Goal: Task Accomplishment & Management: Manage account settings

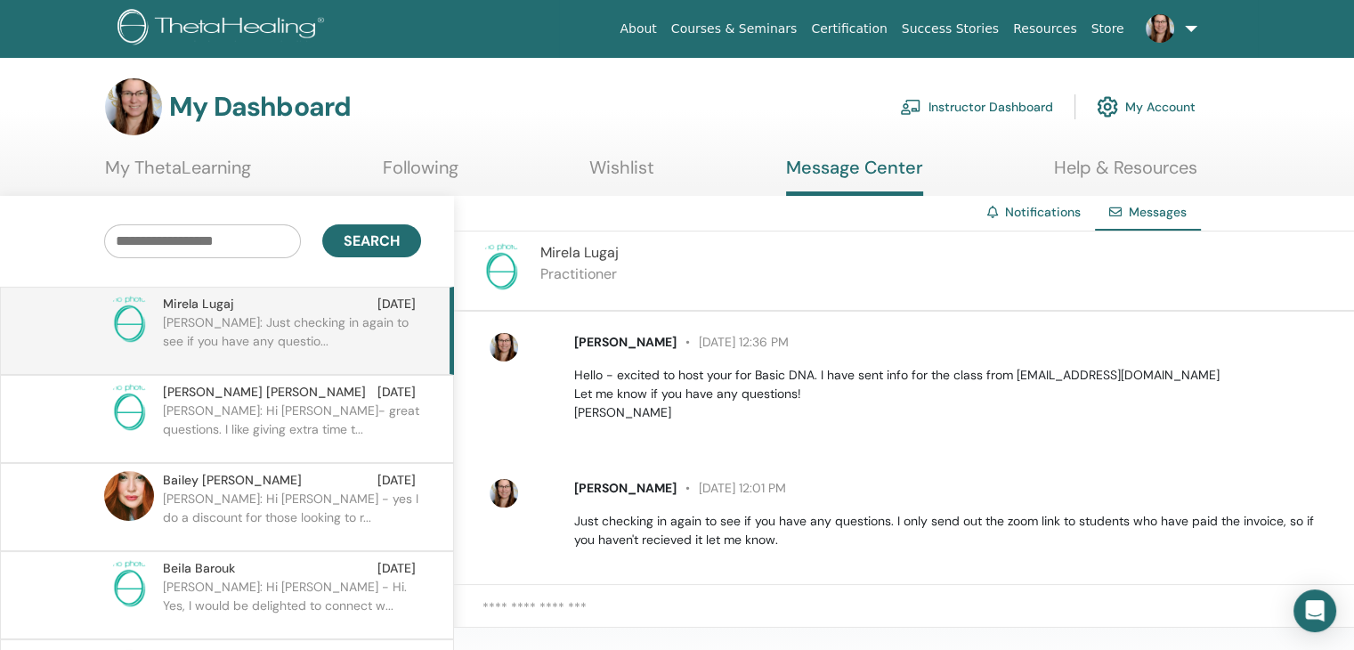
scroll to position [142, 0]
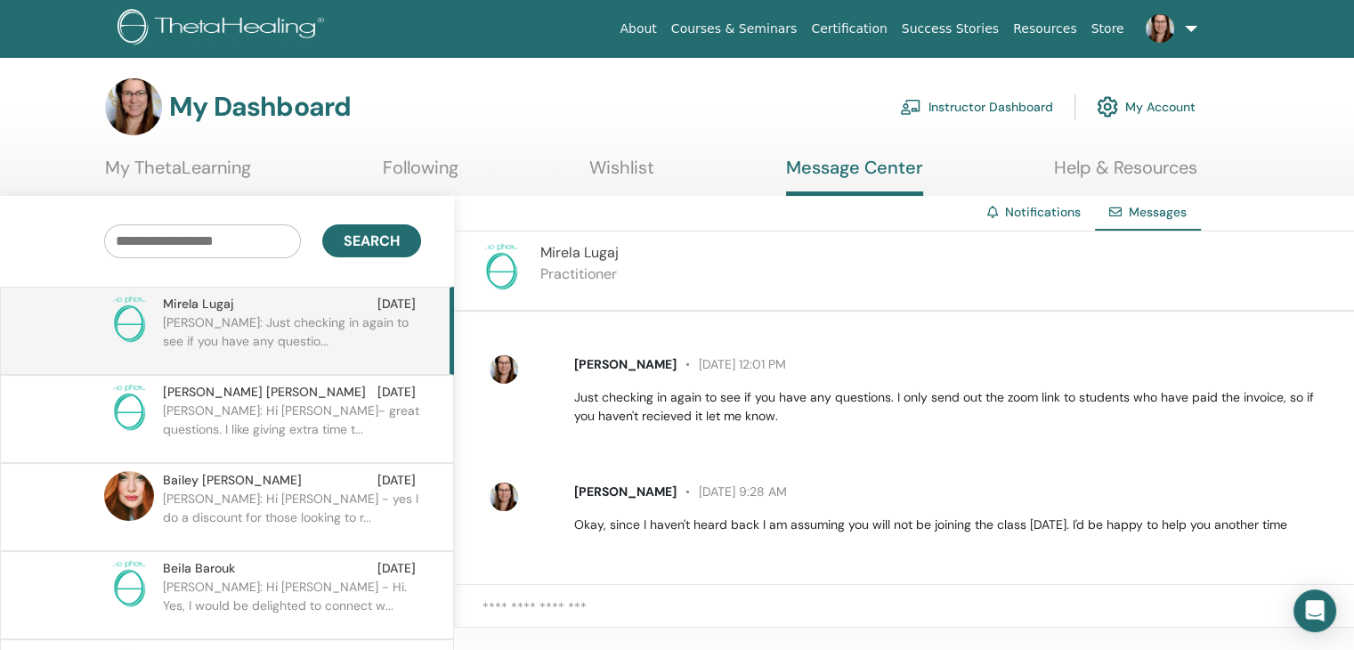
click at [993, 101] on link "Instructor Dashboard" at bounding box center [976, 106] width 153 height 39
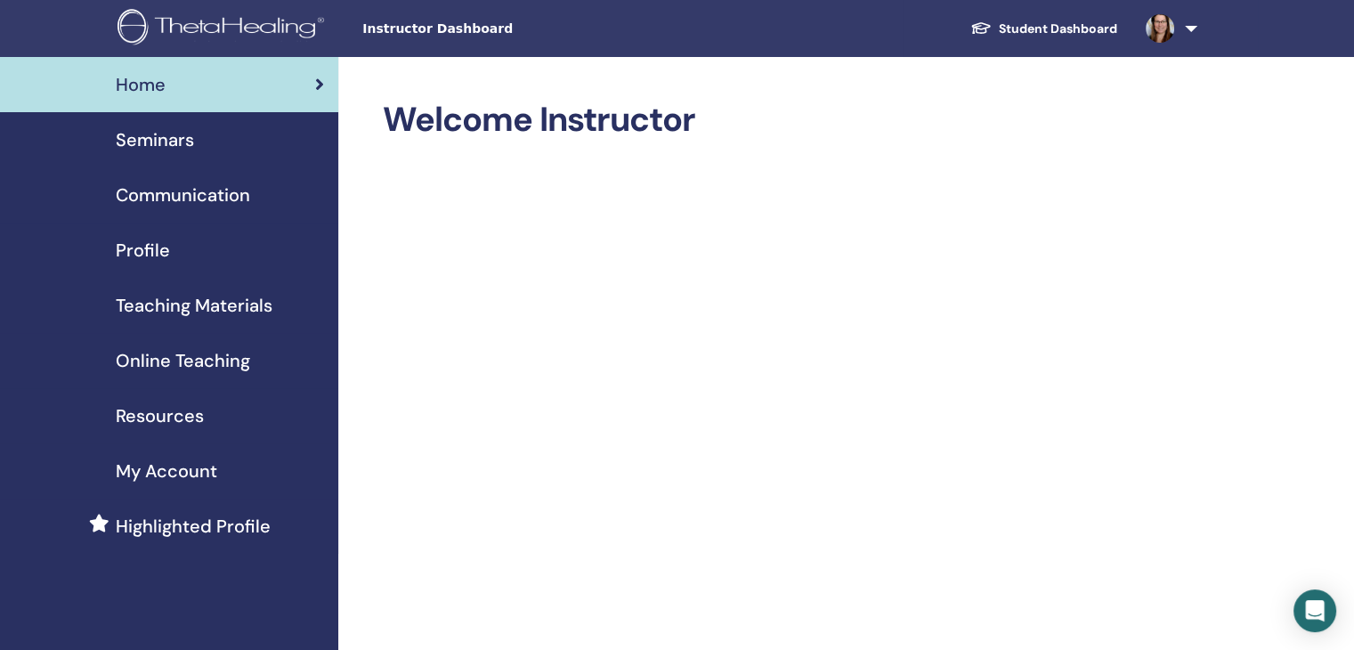
click at [149, 133] on span "Seminars" at bounding box center [155, 139] width 78 height 27
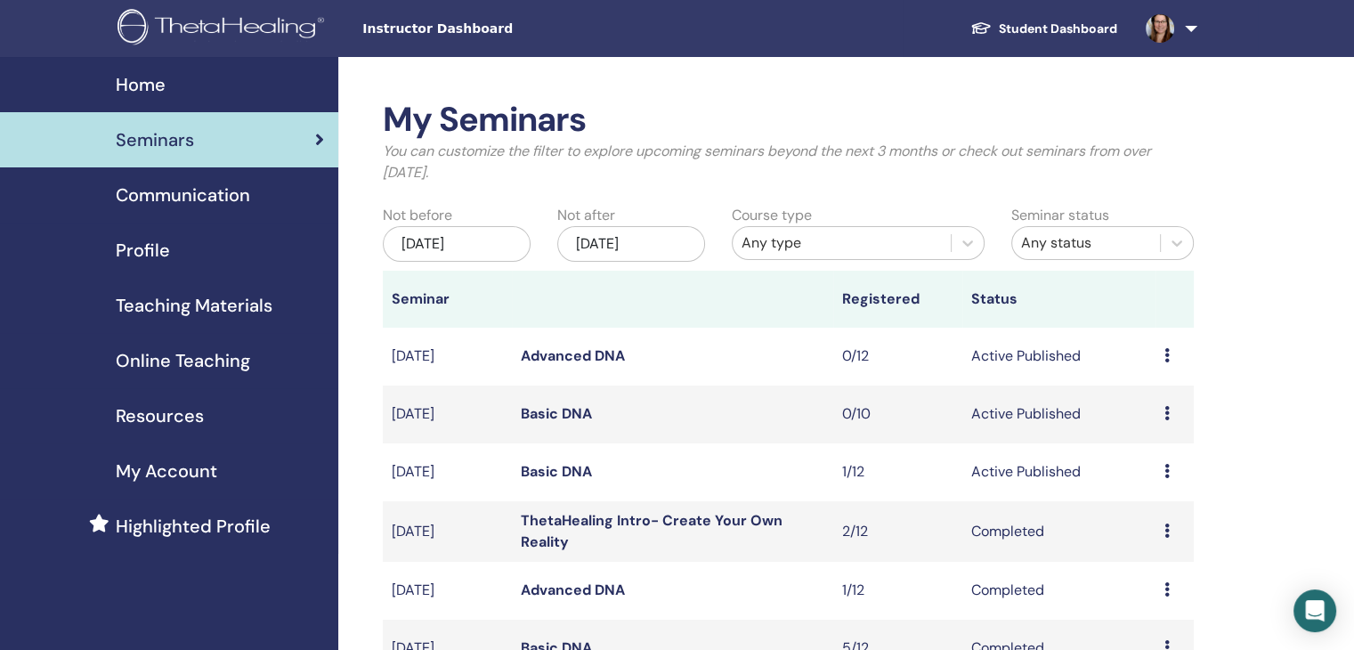
click at [1165, 468] on icon at bounding box center [1167, 471] width 5 height 14
click at [1150, 564] on p "Cancel" at bounding box center [1152, 563] width 68 height 21
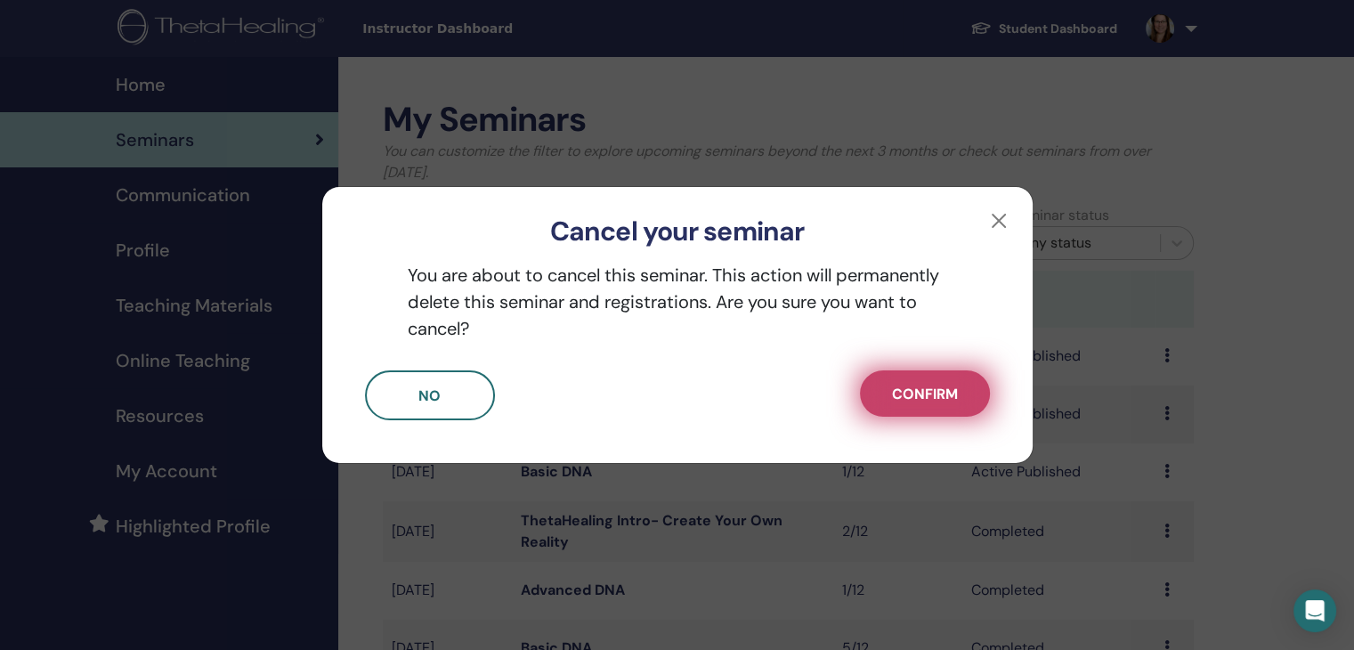
click at [933, 399] on span "Confirm" at bounding box center [925, 394] width 66 height 19
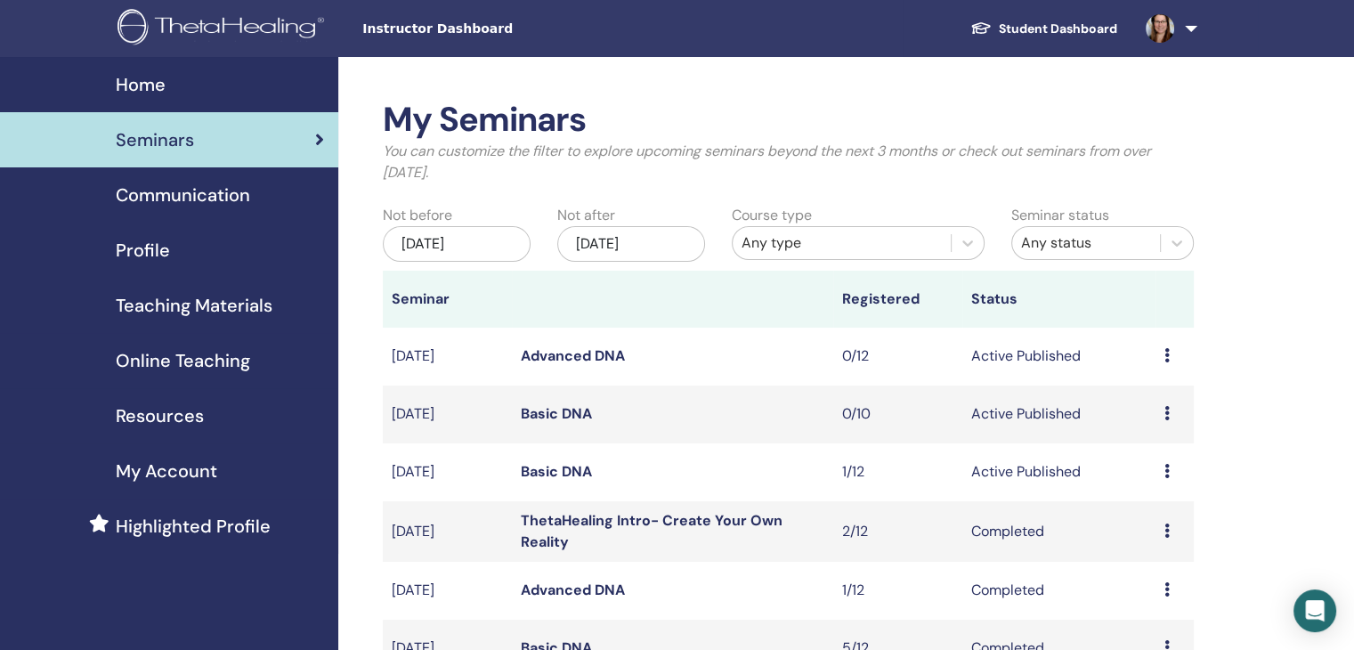
click at [550, 472] on link "Basic DNA" at bounding box center [556, 471] width 71 height 19
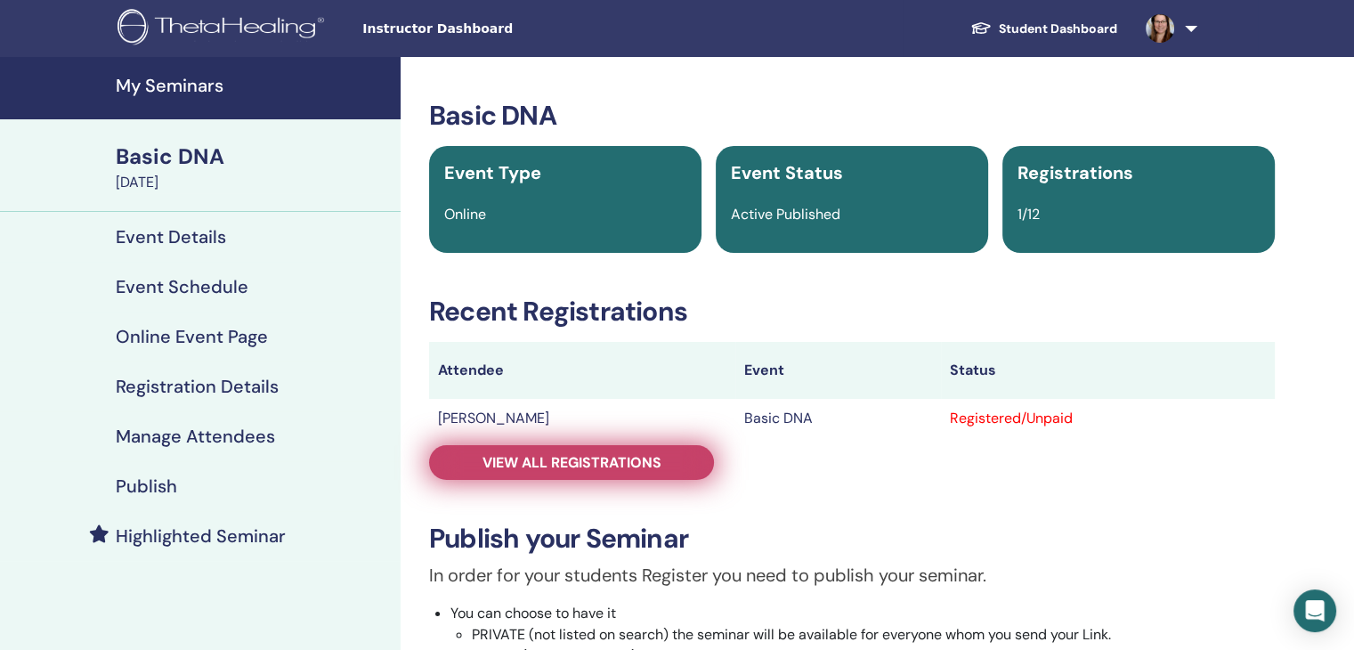
click at [609, 463] on span "View all registrations" at bounding box center [572, 462] width 179 height 19
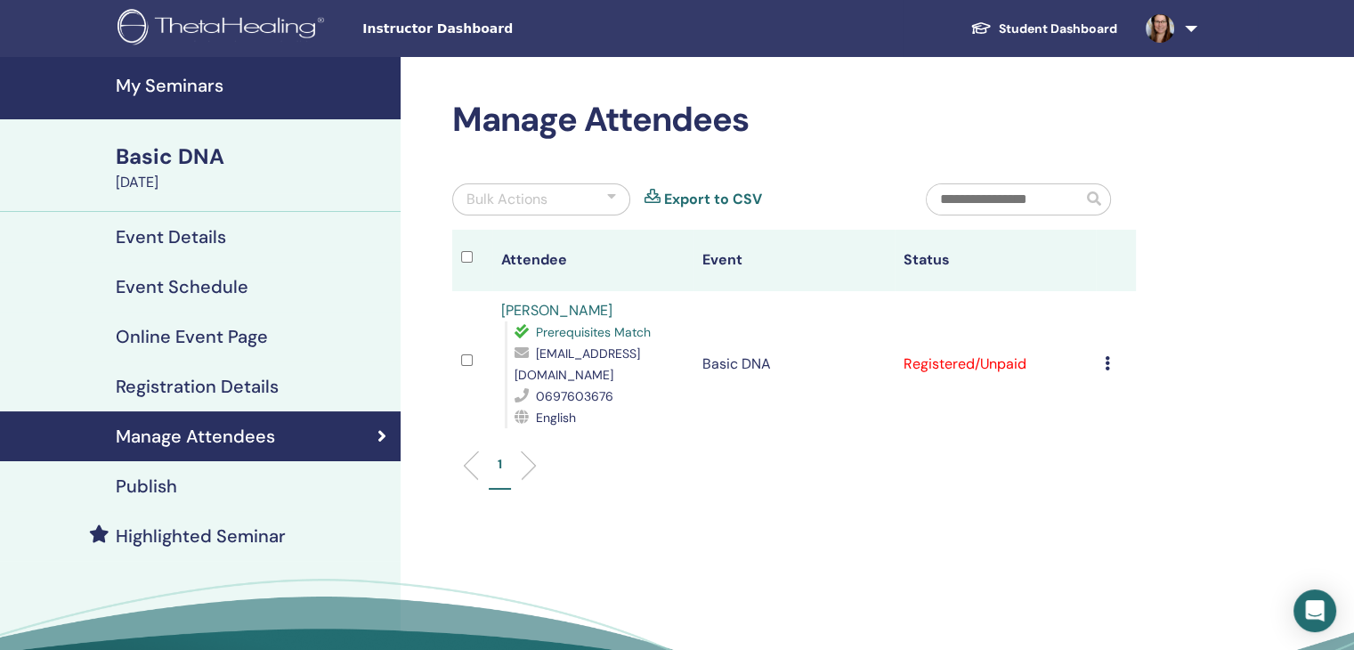
click at [1106, 362] on icon at bounding box center [1107, 363] width 5 height 14
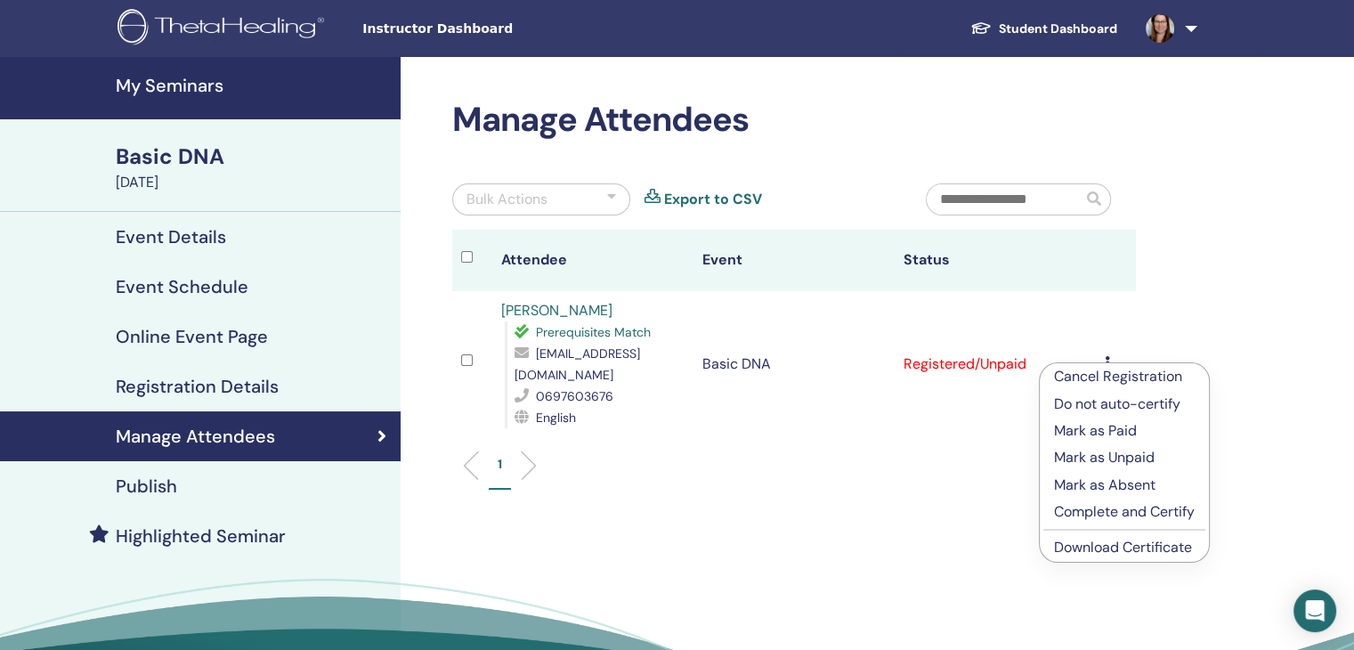
click at [1136, 373] on p "Cancel Registration" at bounding box center [1124, 376] width 141 height 21
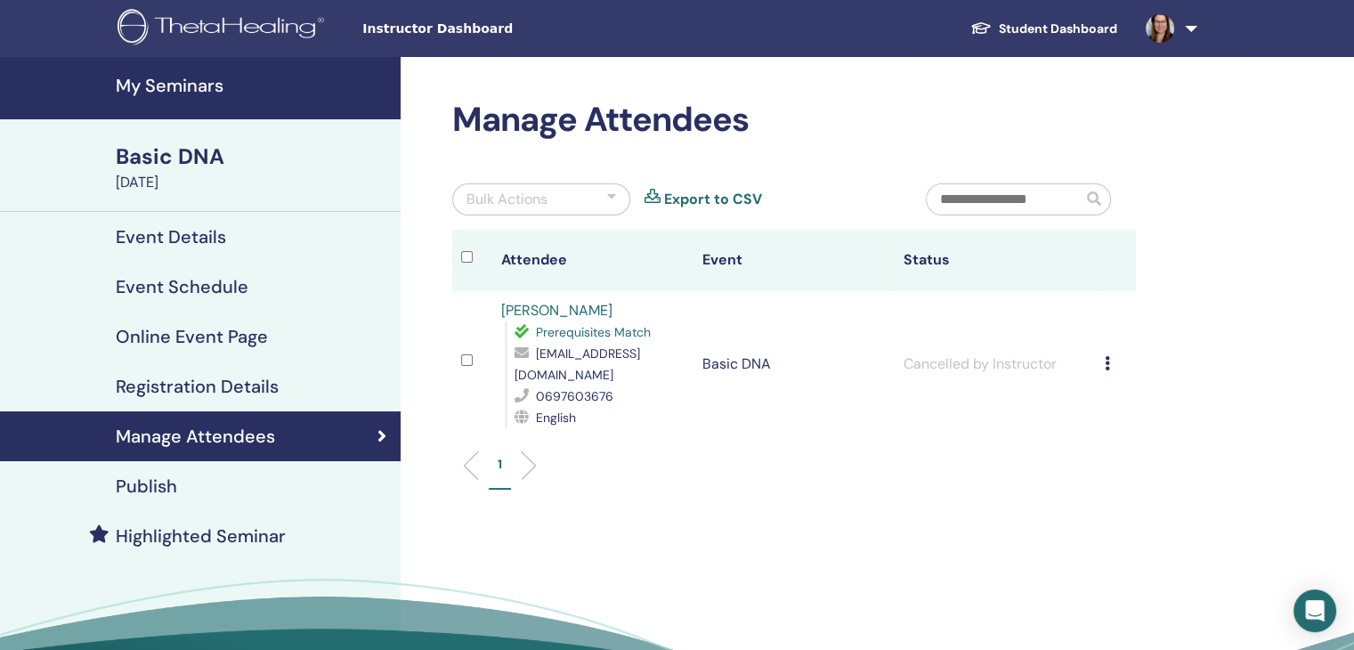
click at [1109, 364] on icon at bounding box center [1107, 363] width 5 height 14
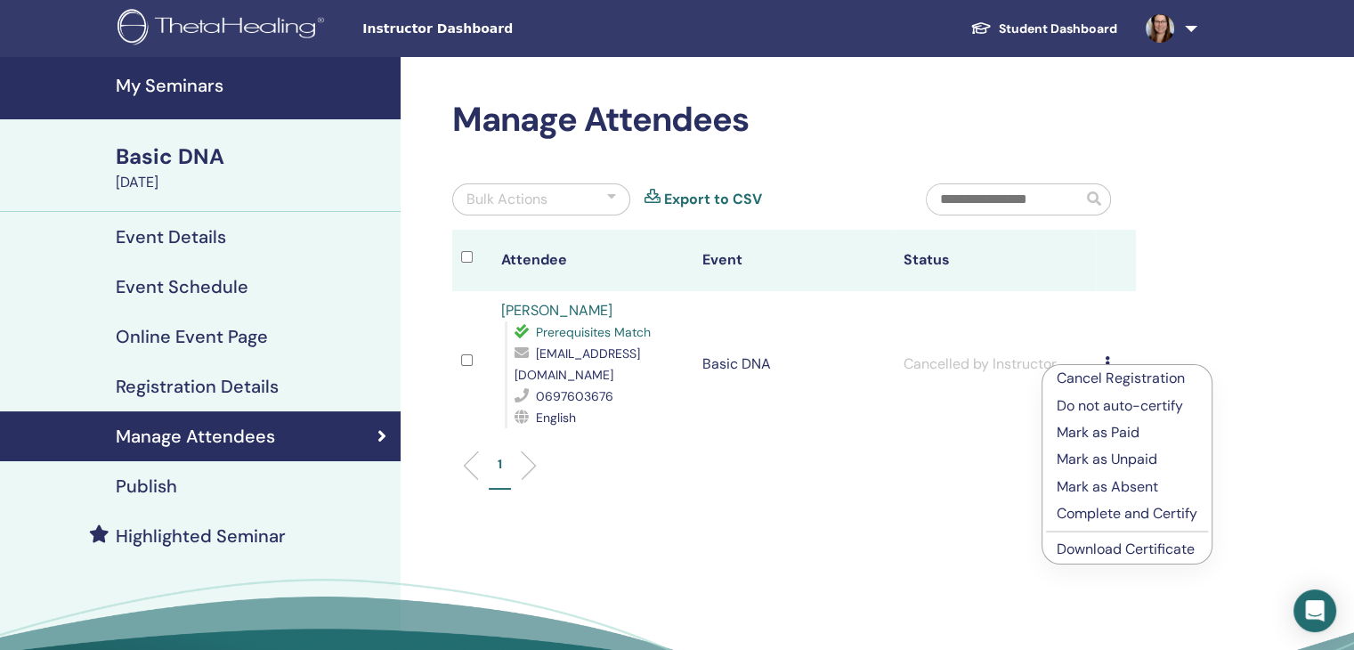
click at [1108, 439] on p "Mark as Paid" at bounding box center [1127, 432] width 141 height 21
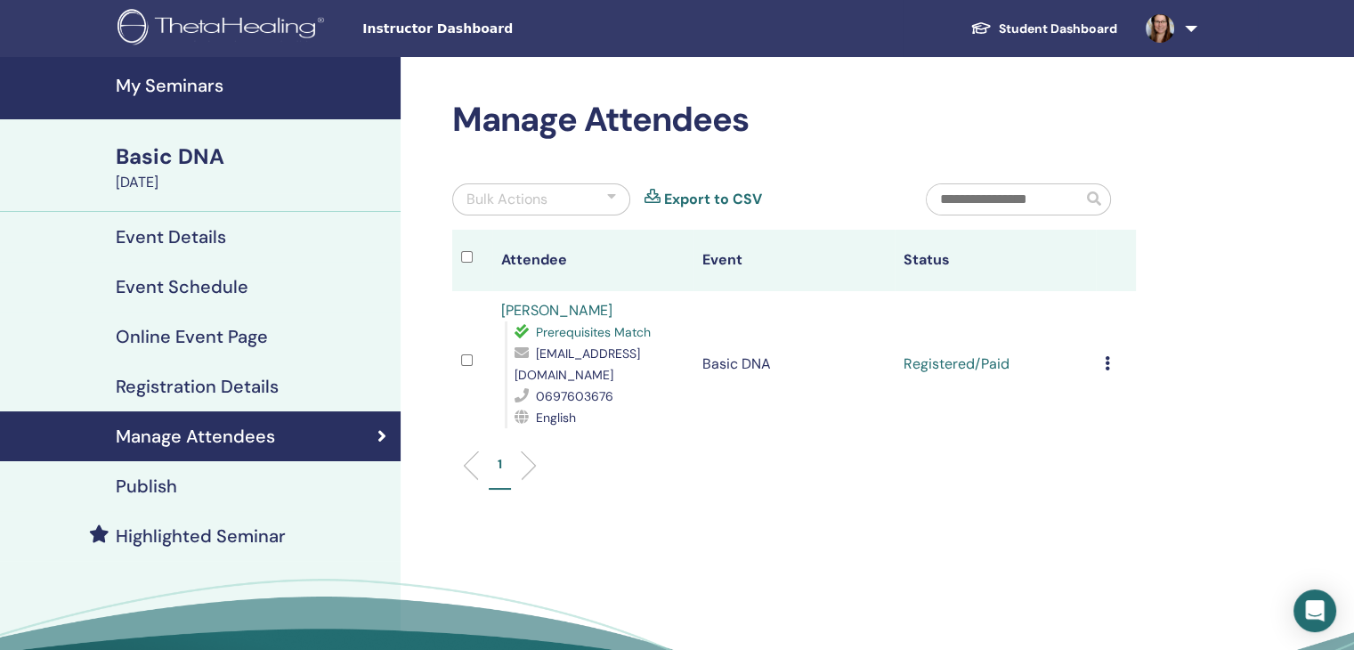
click at [1106, 364] on icon at bounding box center [1107, 363] width 5 height 14
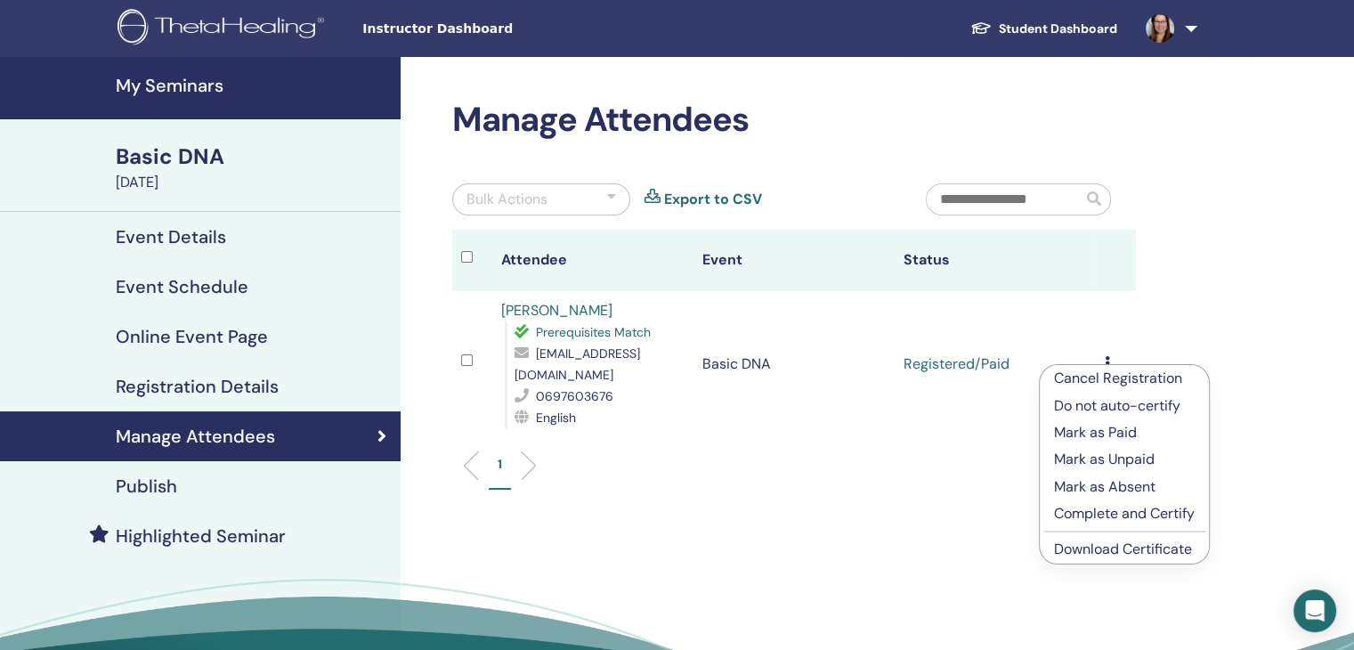
click at [1110, 380] on p "Cancel Registration" at bounding box center [1124, 378] width 141 height 21
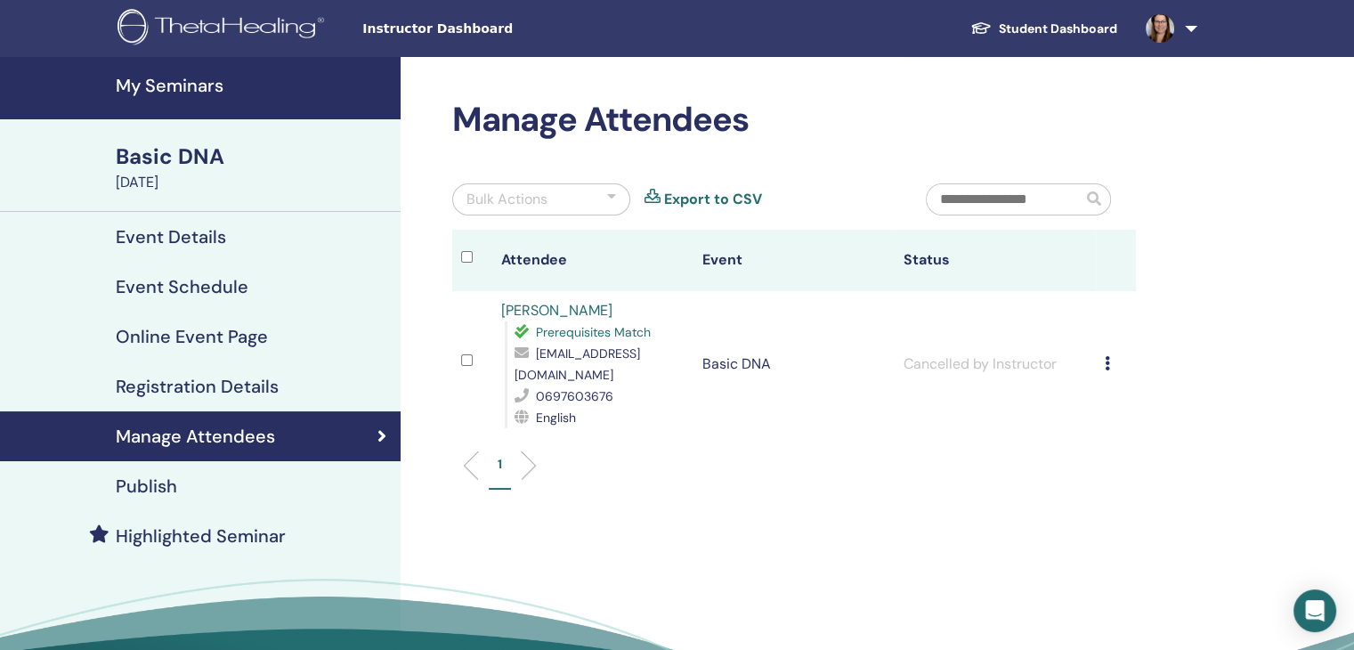
click at [215, 382] on h4 "Registration Details" at bounding box center [197, 386] width 163 height 21
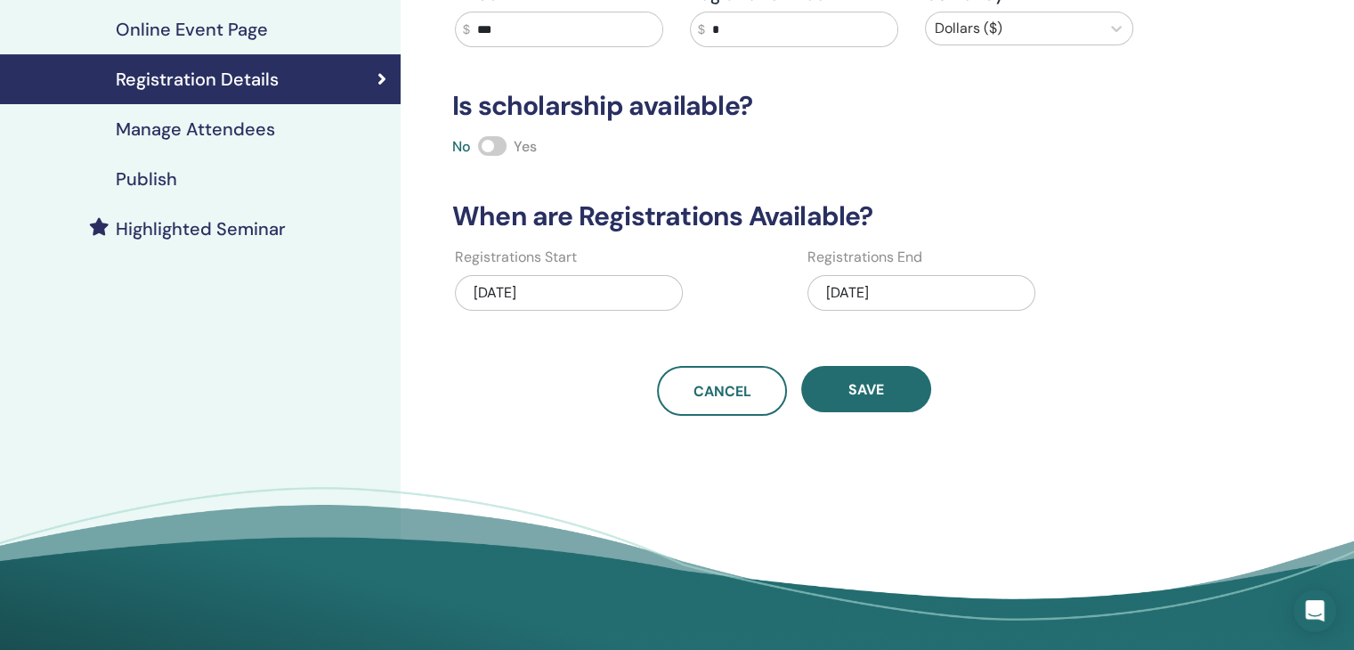
scroll to position [310, 0]
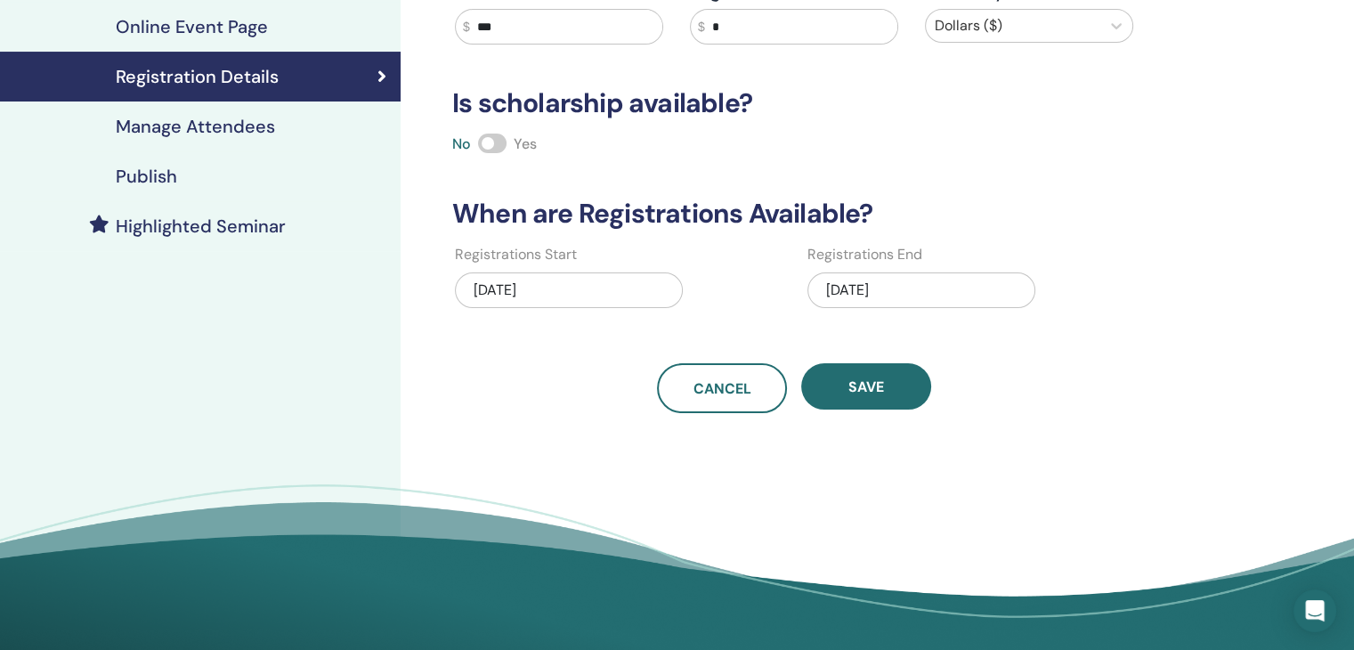
click at [881, 275] on div "08/27/2025" at bounding box center [922, 290] width 228 height 36
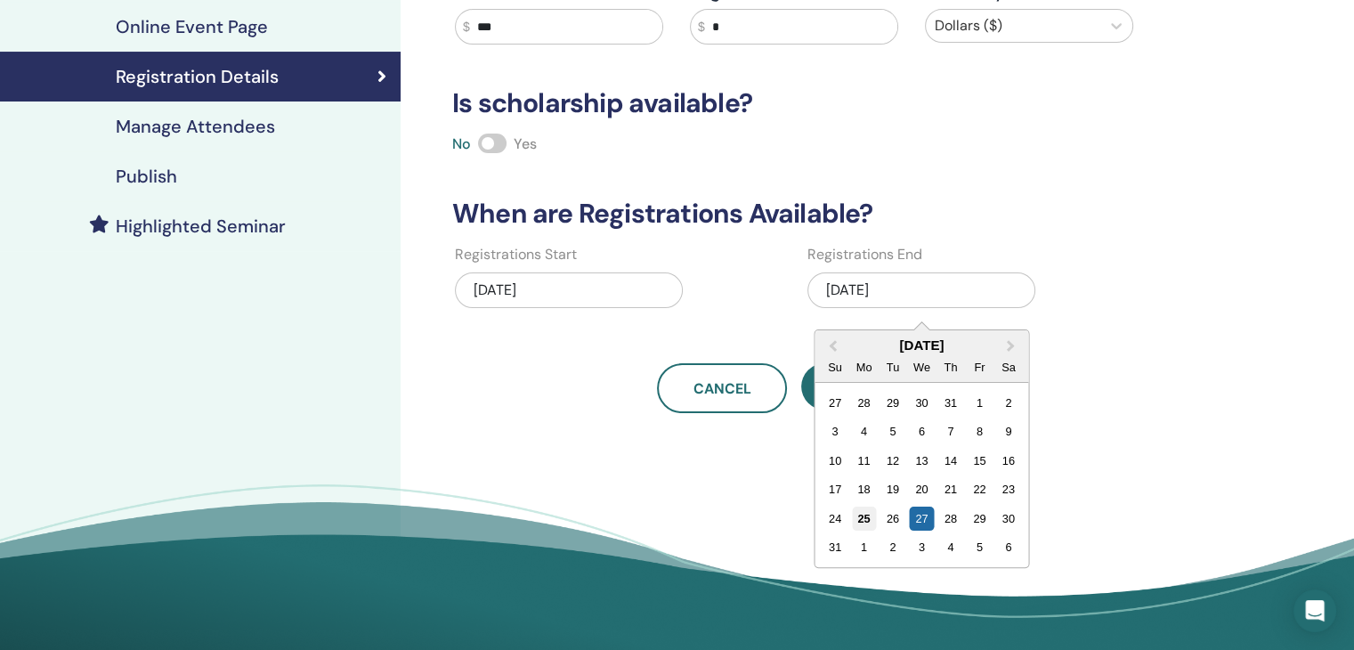
click at [865, 513] on div "25" at bounding box center [864, 519] width 24 height 24
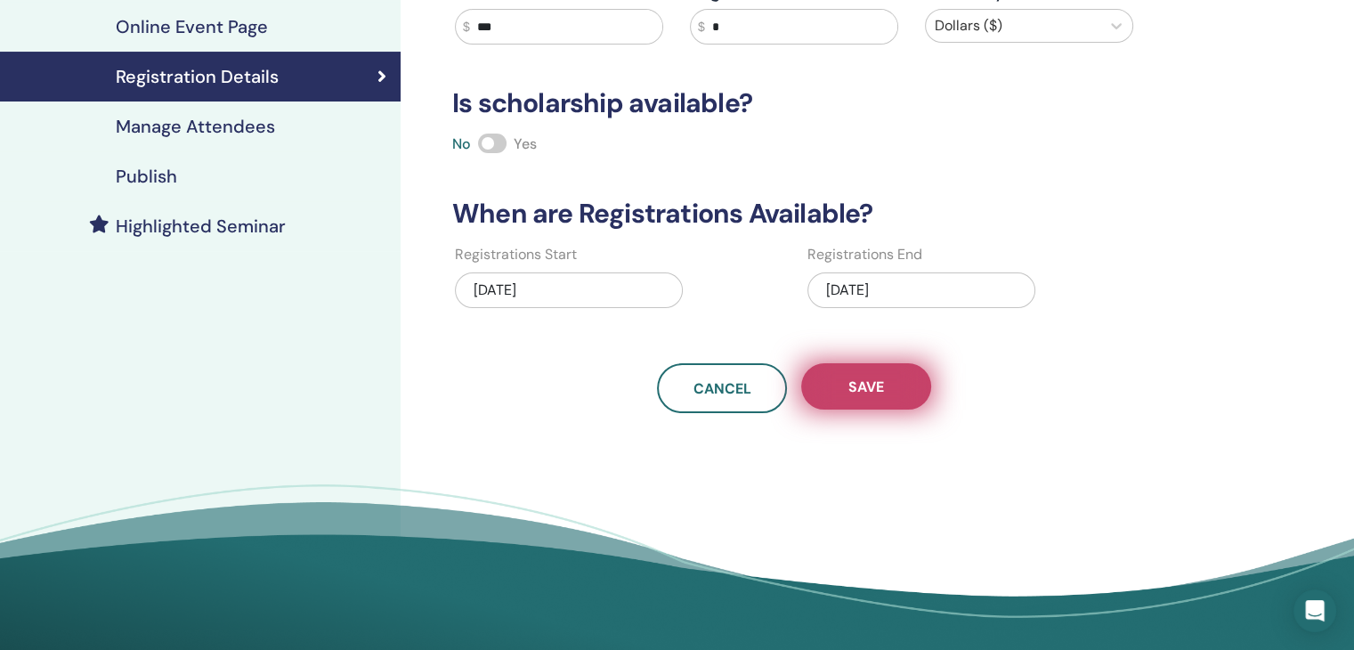
click at [871, 386] on span "Save" at bounding box center [867, 387] width 36 height 19
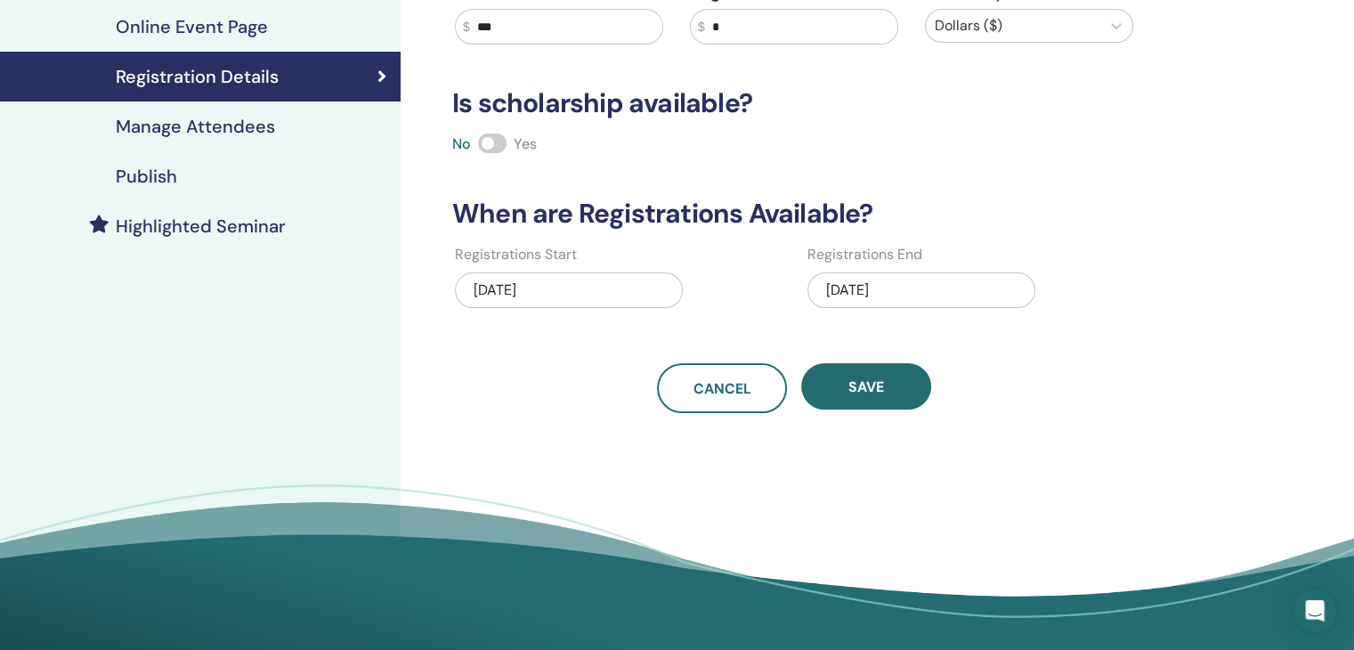
scroll to position [0, 0]
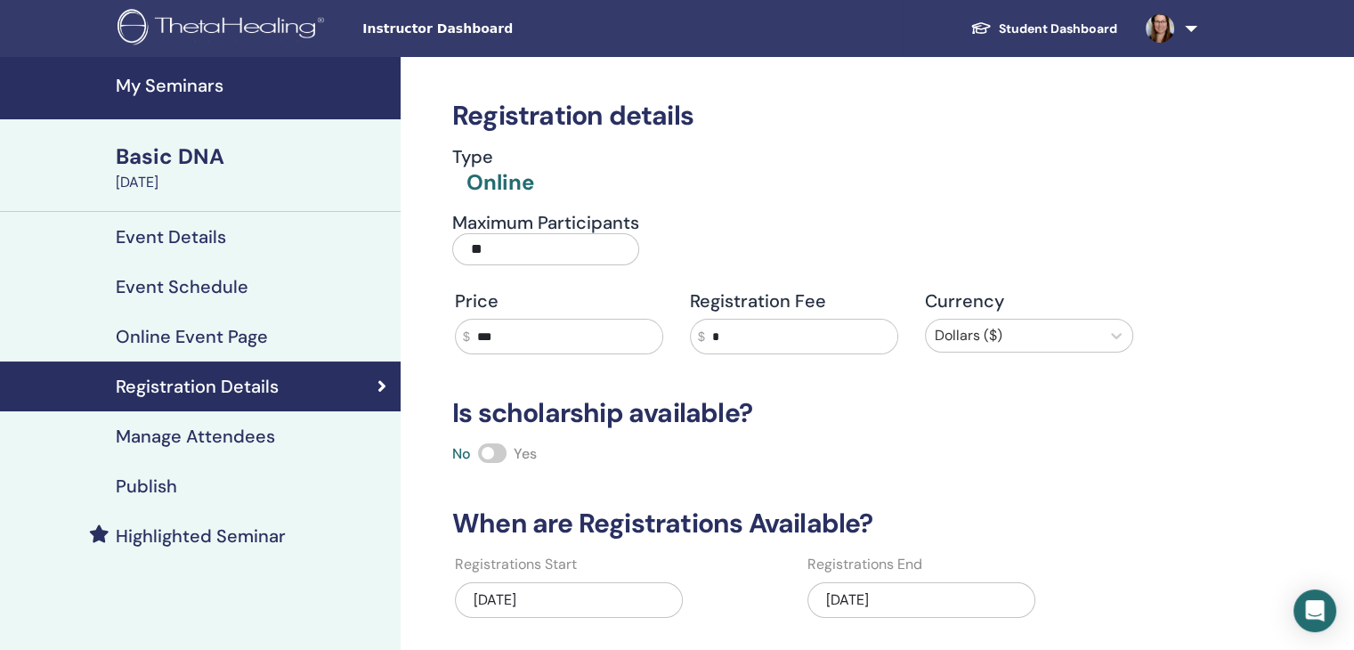
click at [163, 165] on div "Basic DNA" at bounding box center [253, 157] width 274 height 30
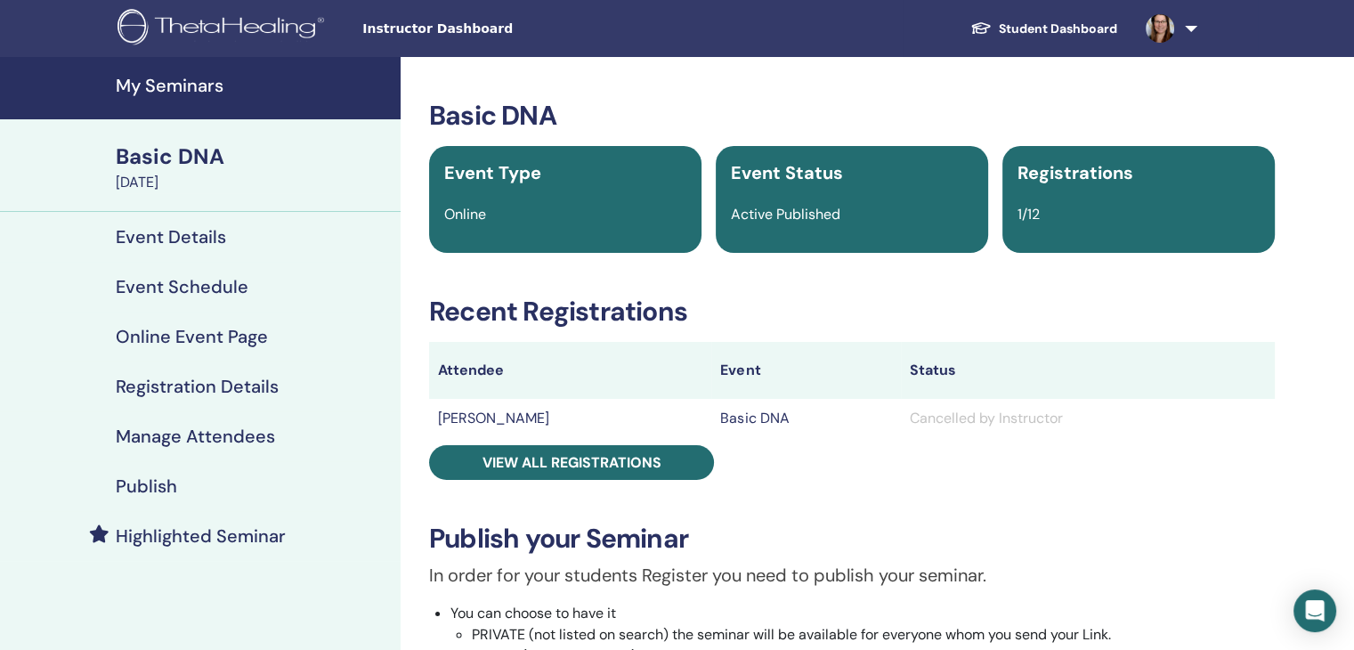
click at [175, 85] on h4 "My Seminars" at bounding box center [253, 85] width 274 height 21
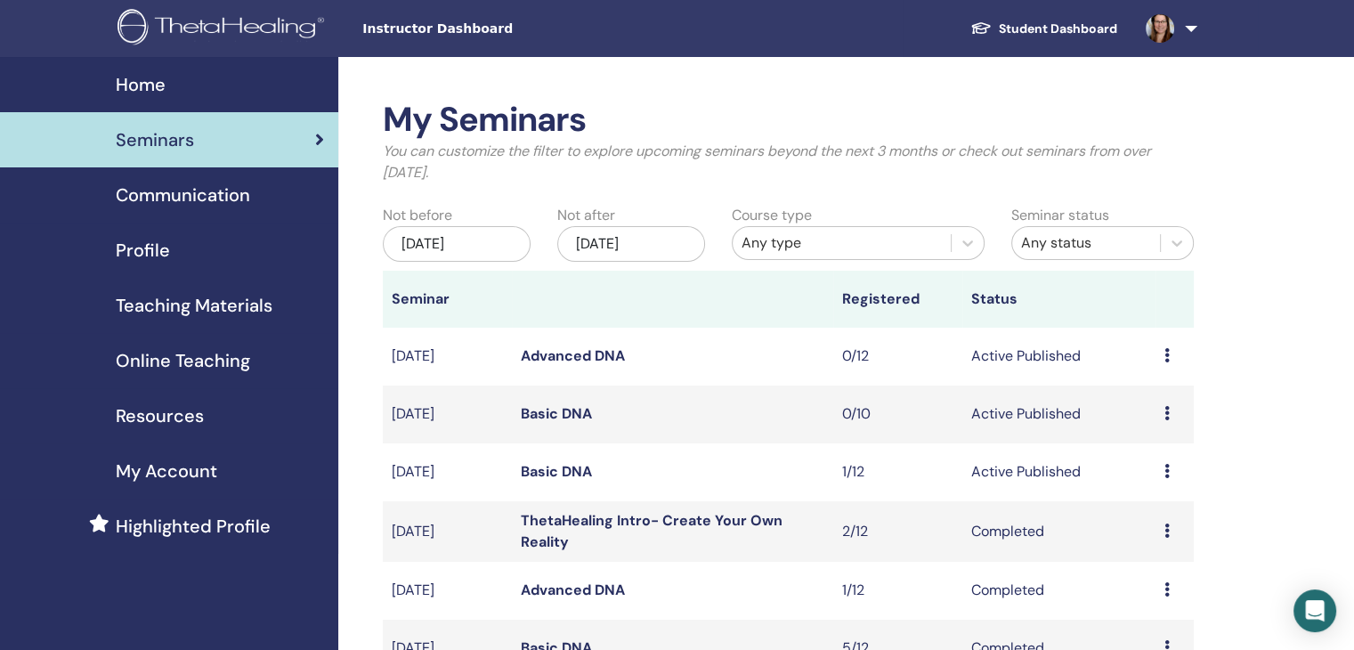
click at [579, 354] on link "Advanced DNA" at bounding box center [573, 355] width 104 height 19
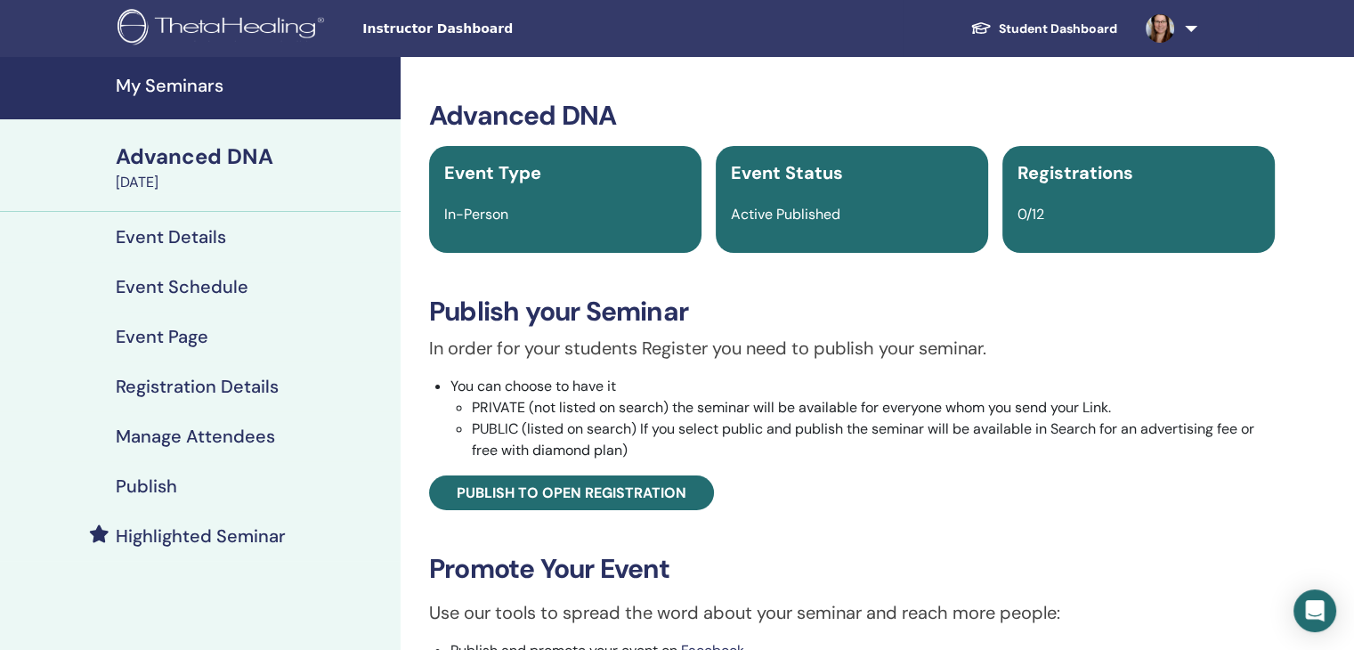
click at [184, 342] on h4 "Event Page" at bounding box center [162, 336] width 93 height 21
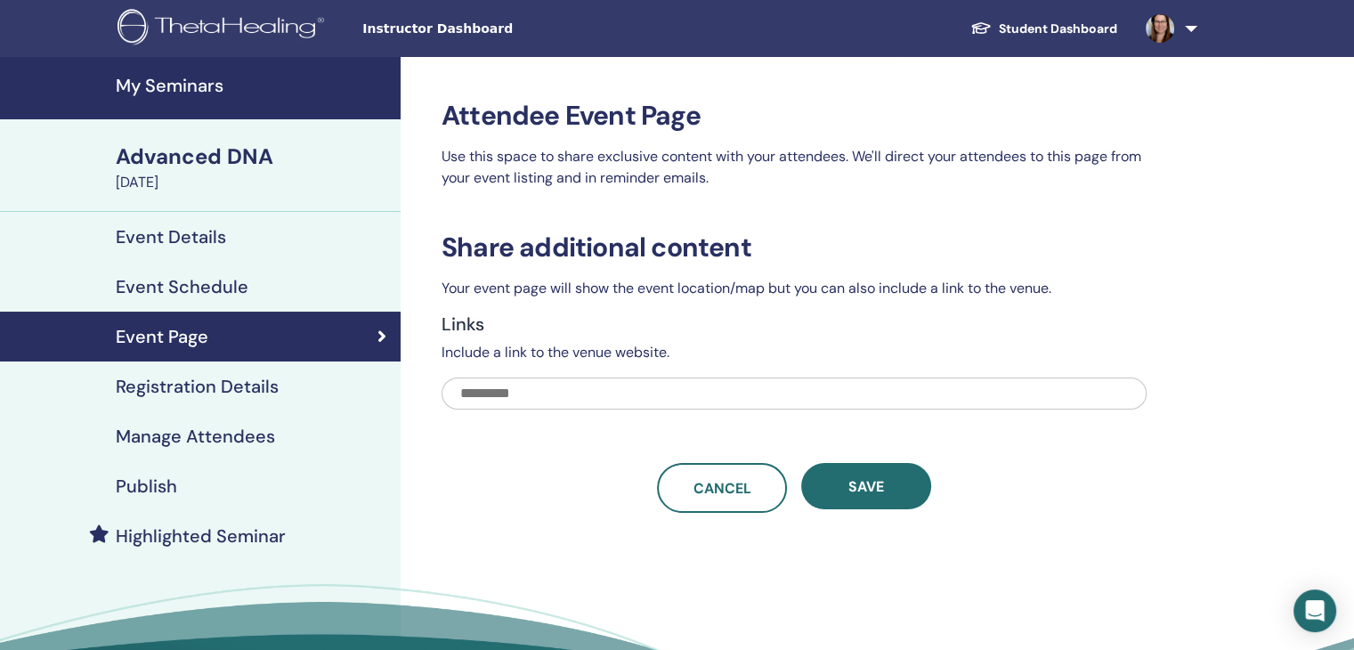
click at [198, 229] on h4 "Event Details" at bounding box center [171, 236] width 110 height 21
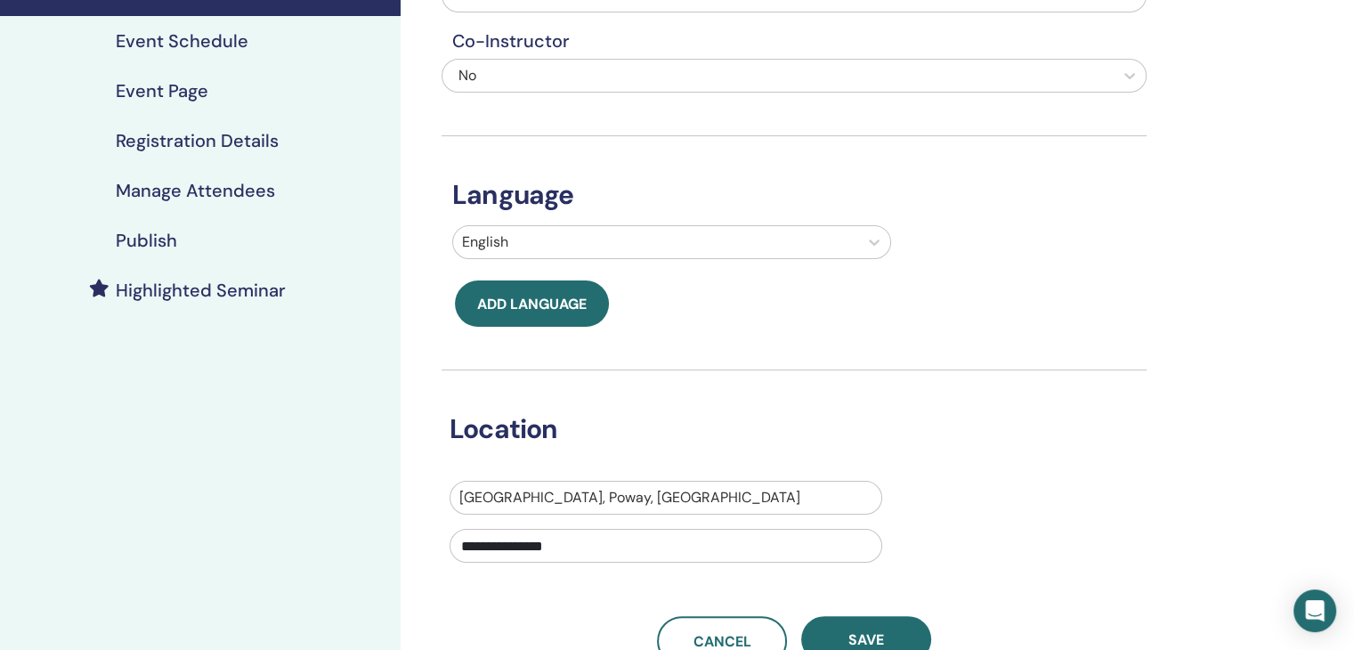
scroll to position [244, 0]
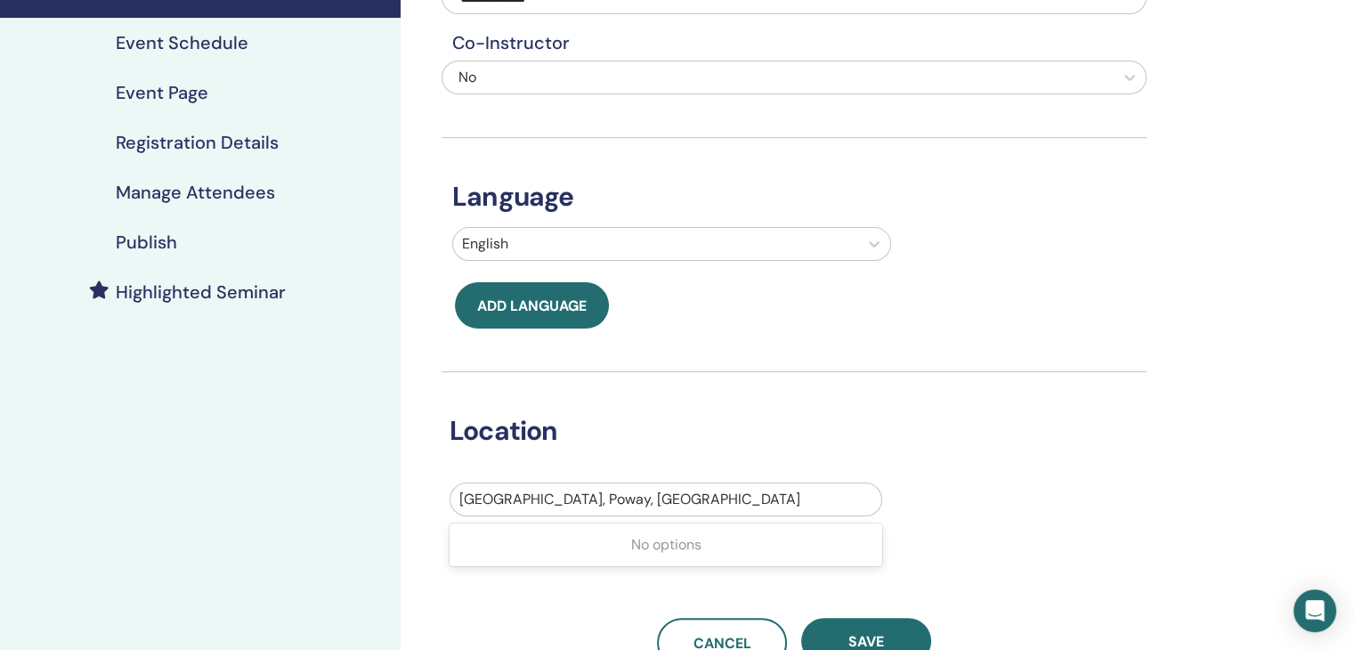
drag, startPoint x: 572, startPoint y: 500, endPoint x: 441, endPoint y: 500, distance: 130.9
click at [441, 500] on div "**********" at bounding box center [665, 529] width 459 height 93
click at [574, 492] on div at bounding box center [665, 499] width 413 height 25
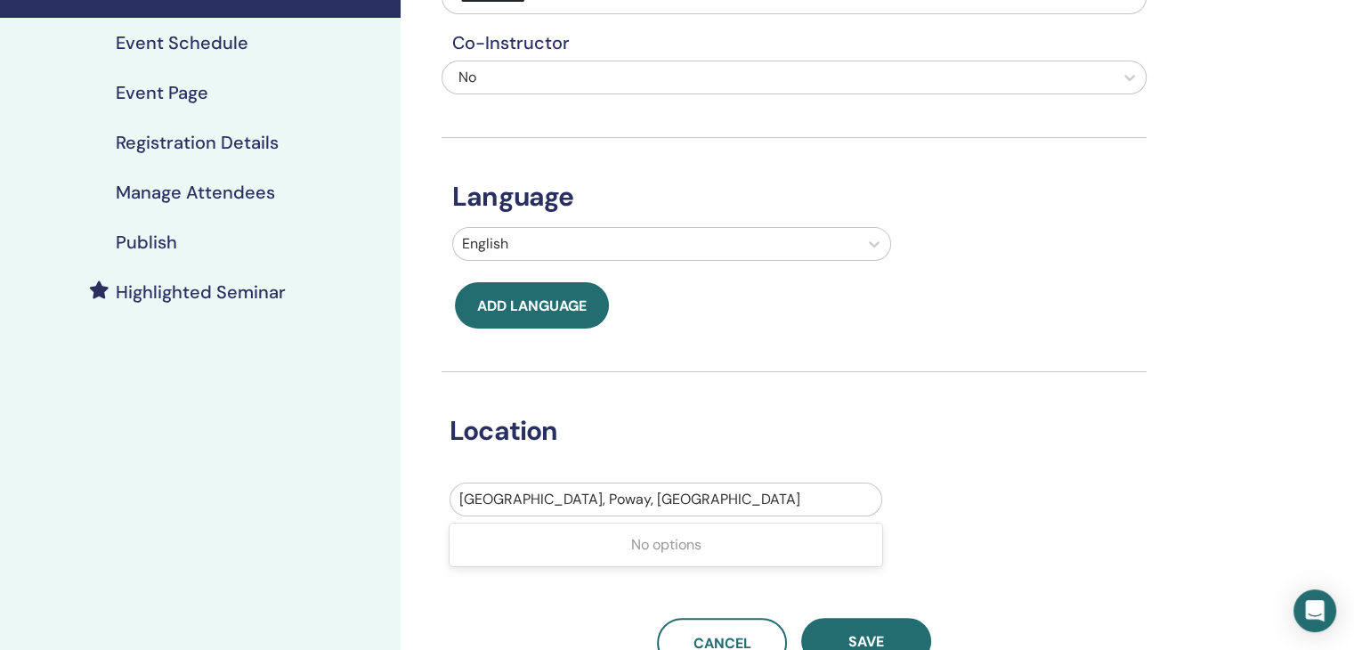
click at [541, 488] on div at bounding box center [665, 499] width 413 height 25
click at [529, 500] on div at bounding box center [665, 499] width 413 height 25
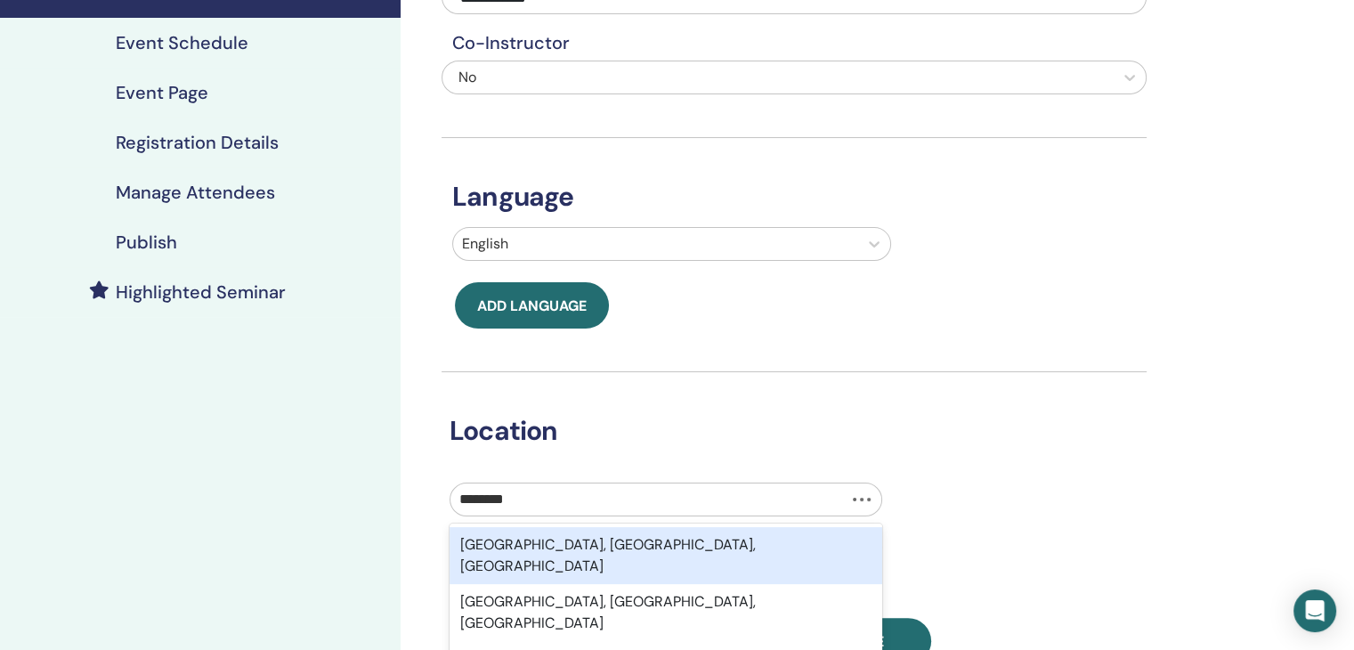
type input "*********"
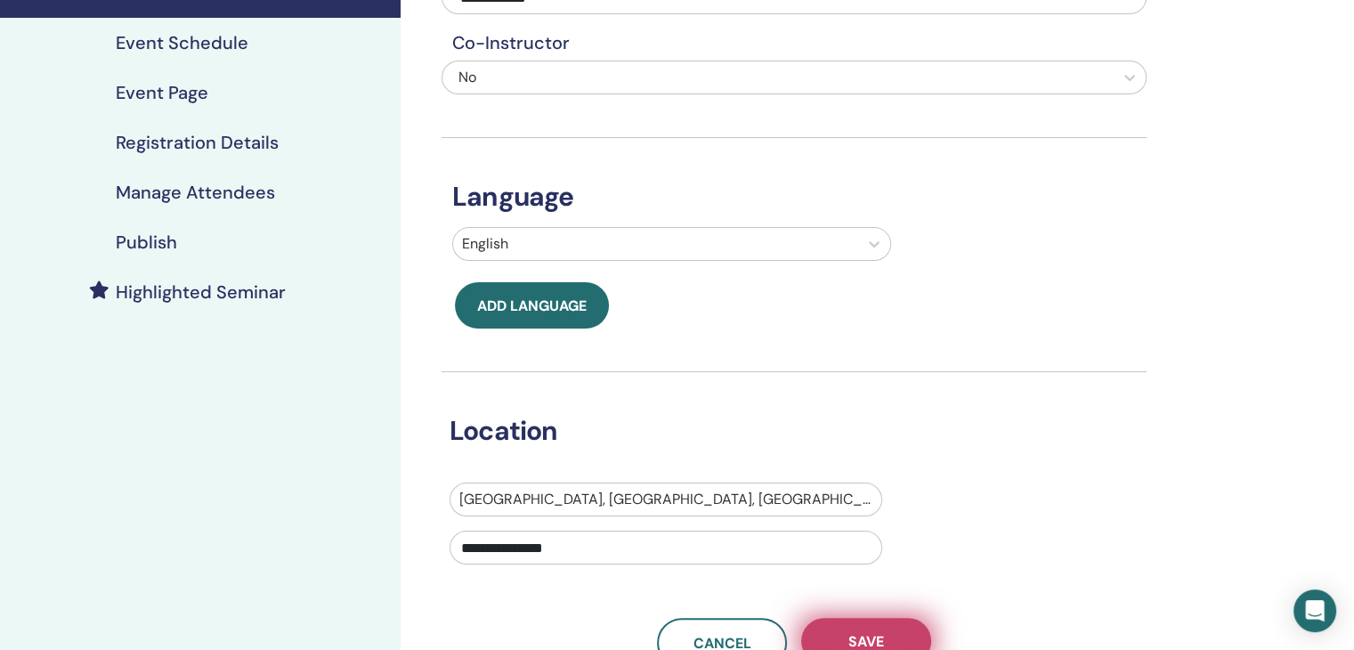
click at [887, 630] on button "Save" at bounding box center [866, 641] width 130 height 46
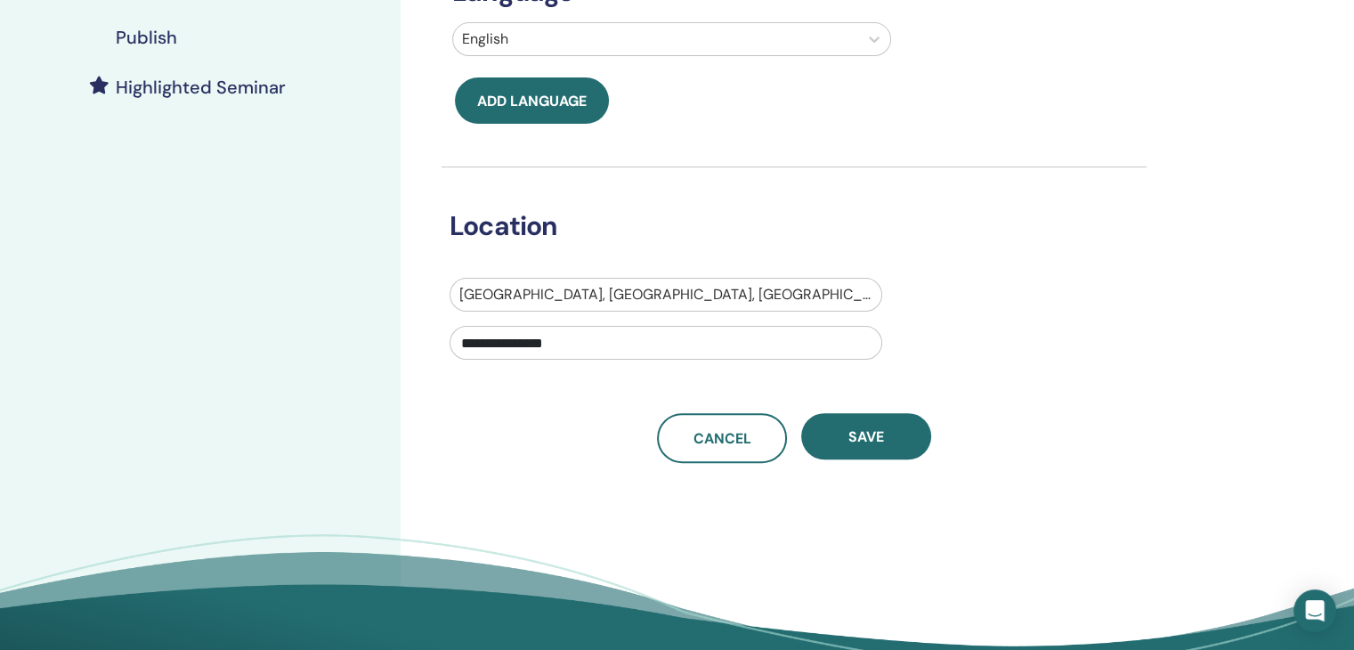
scroll to position [451, 0]
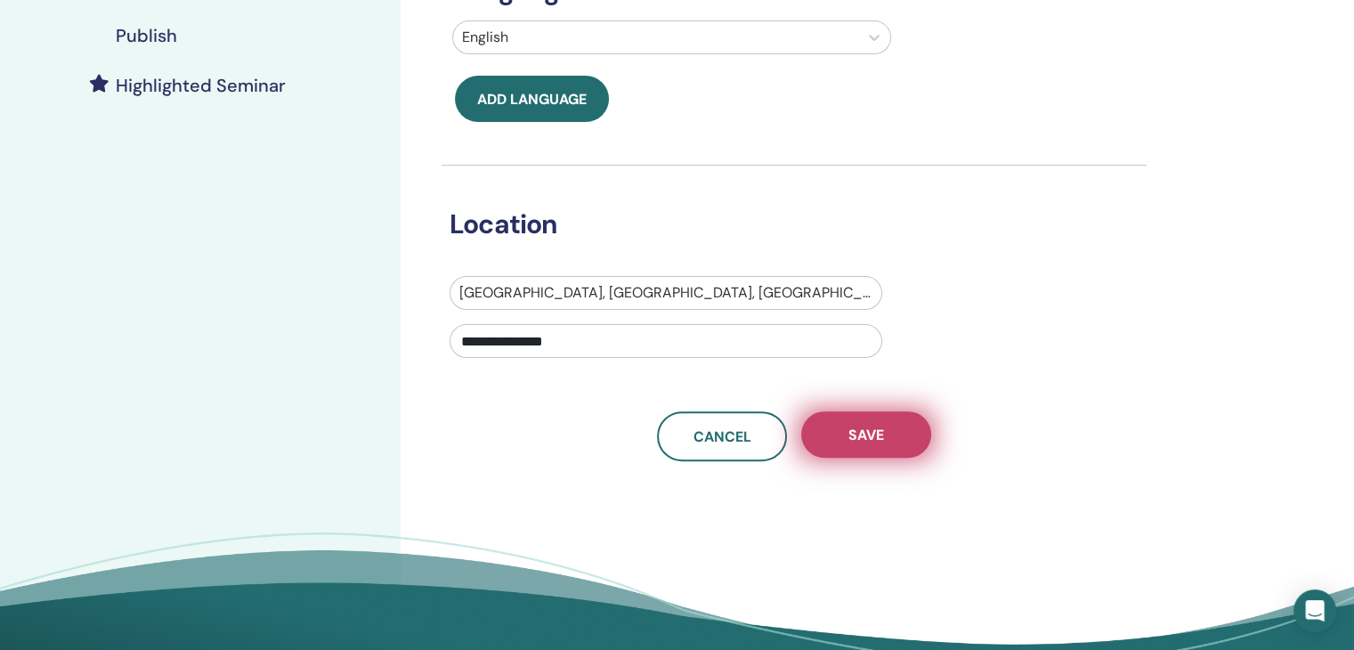
click at [862, 439] on span "Save" at bounding box center [867, 435] width 36 height 19
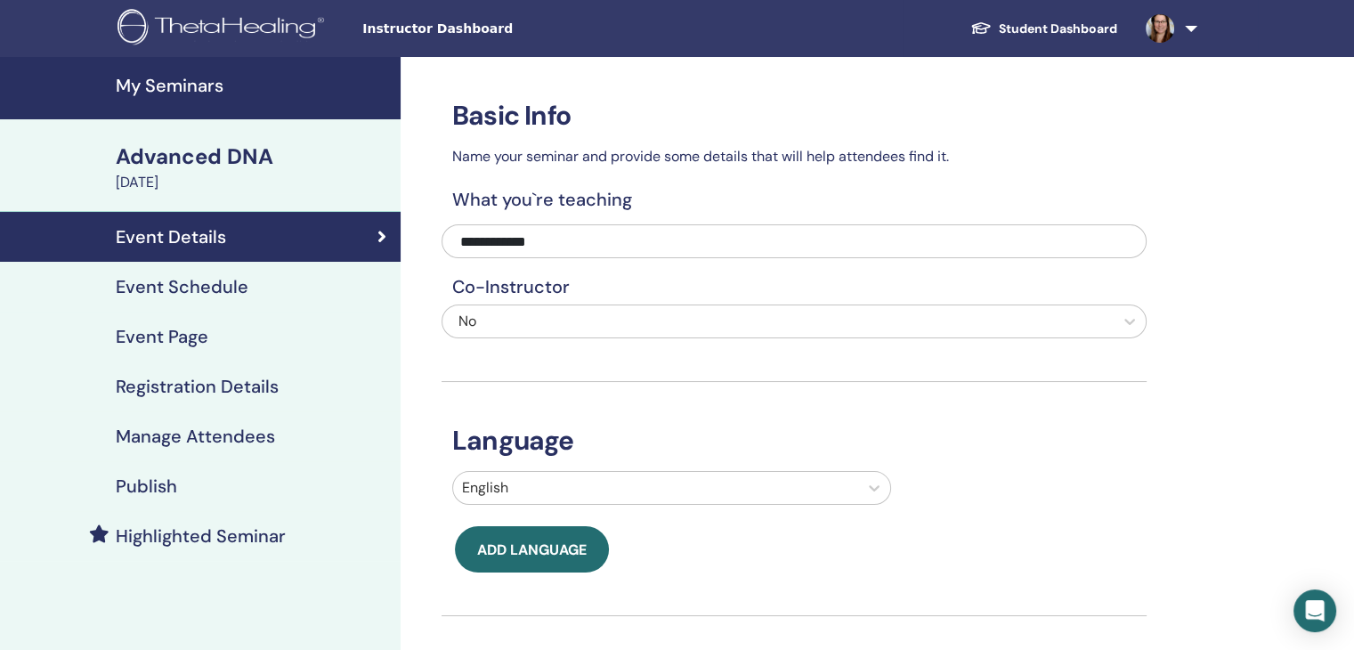
click at [182, 90] on h4 "My Seminars" at bounding box center [253, 85] width 274 height 21
